Goal: Obtain resource: Obtain resource

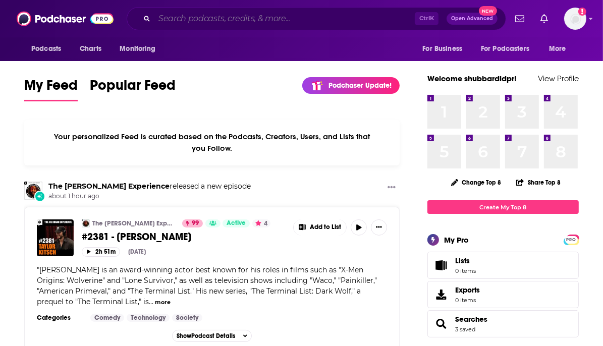
click at [246, 22] on input "Search podcasts, credits, & more..." at bounding box center [284, 19] width 260 height 16
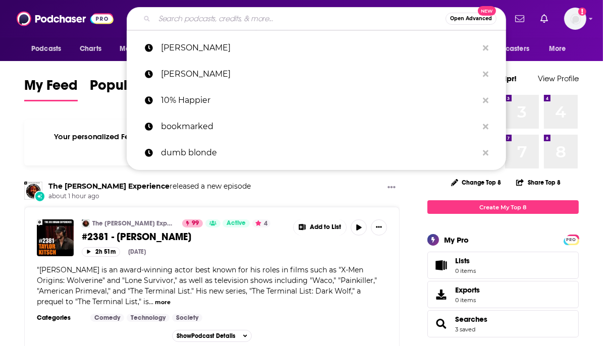
paste input "the good guys podcast"
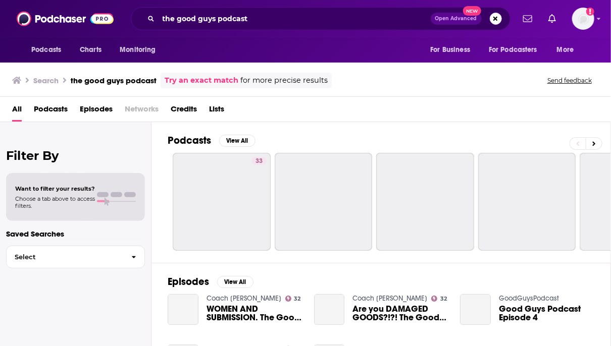
click at [358, 100] on div "All Podcasts Episodes Networks Credits Lists" at bounding box center [305, 109] width 611 height 25
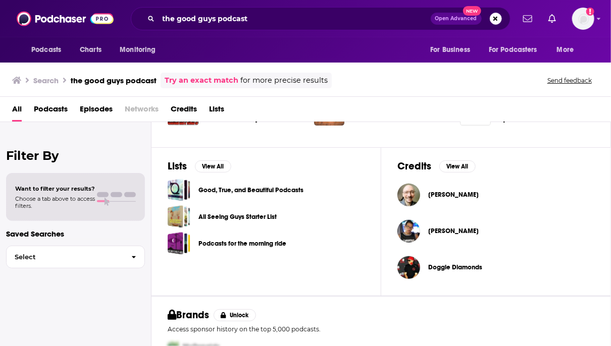
scroll to position [364, 0]
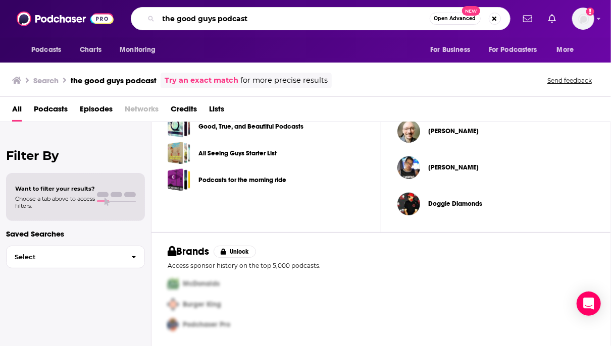
drag, startPoint x: 180, startPoint y: 18, endPoint x: 107, endPoint y: 8, distance: 73.3
click at [107, 8] on div "Podcasts Charts Monitoring the good guys podcast Open Advanced New For Business…" at bounding box center [305, 18] width 611 height 37
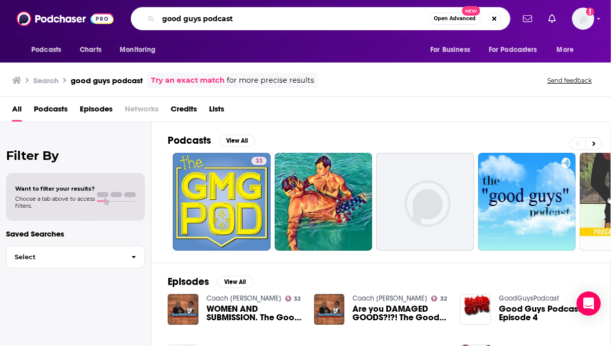
click at [222, 23] on input "good guys podcast" at bounding box center [294, 19] width 271 height 16
type input "[PERSON_NAME]"
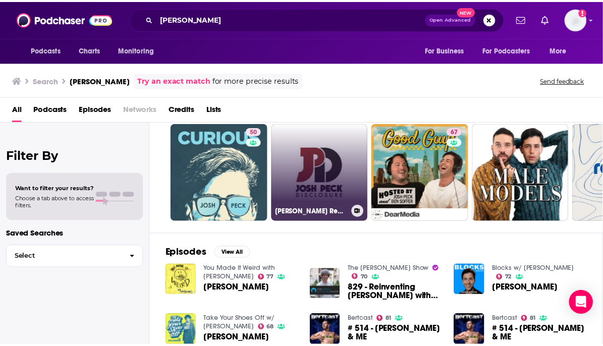
scroll to position [32, 0]
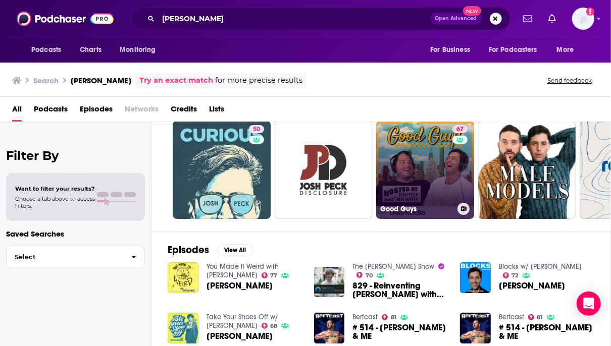
click at [422, 163] on link "67 Good Guys" at bounding box center [425, 170] width 98 height 98
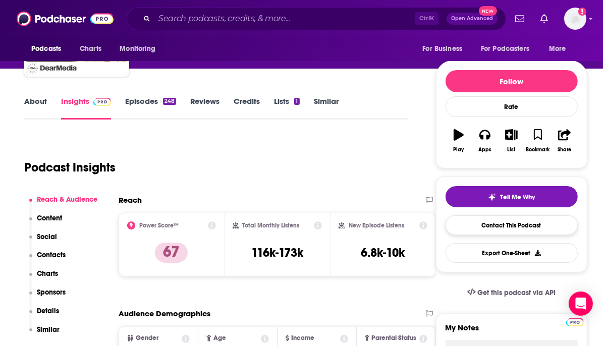
scroll to position [97, 0]
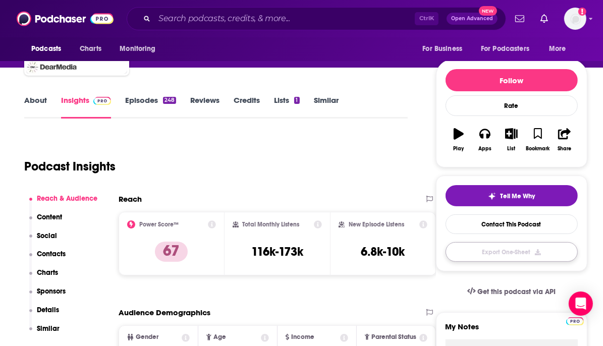
click at [495, 248] on button "Export One-Sheet" at bounding box center [512, 252] width 132 height 20
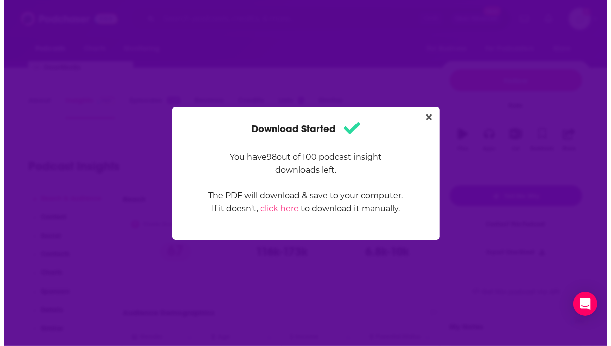
scroll to position [0, 0]
